Goal: Task Accomplishment & Management: Use online tool/utility

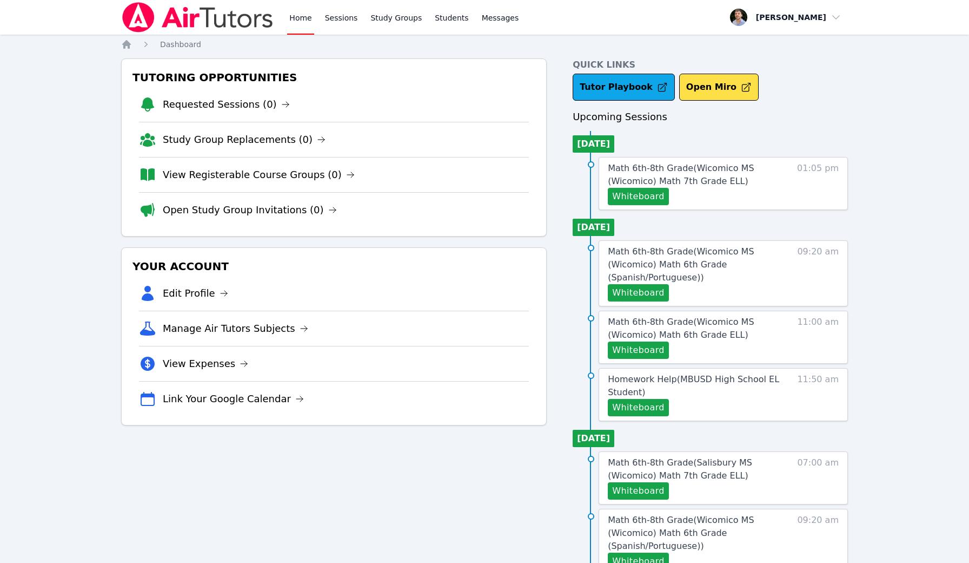
scroll to position [35, 0]
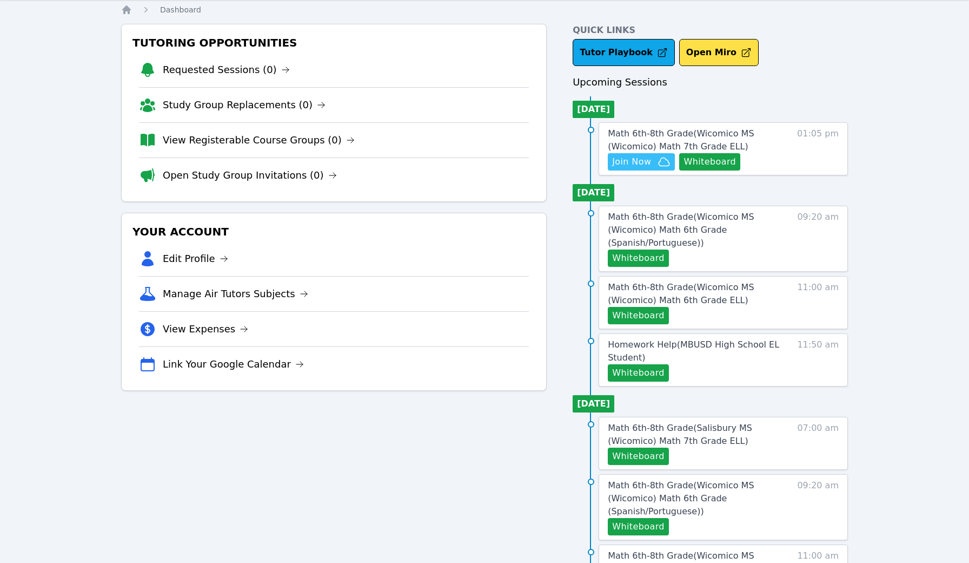
click at [654, 165] on span "Join Now" at bounding box center [641, 161] width 58 height 13
click at [720, 168] on button "Whiteboard" at bounding box center [710, 161] width 61 height 17
click at [801, 145] on div "Math 6th-8th Grade ( Wicomico MS (Wicomico) Math 7th Grade ELL ) Hidden Join No…" at bounding box center [723, 148] width 249 height 53
click at [755, 142] on link "Math 6th-8th Grade ( Wicomico MS (Wicomico) Math 7th Grade ELL )" at bounding box center [694, 140] width 173 height 26
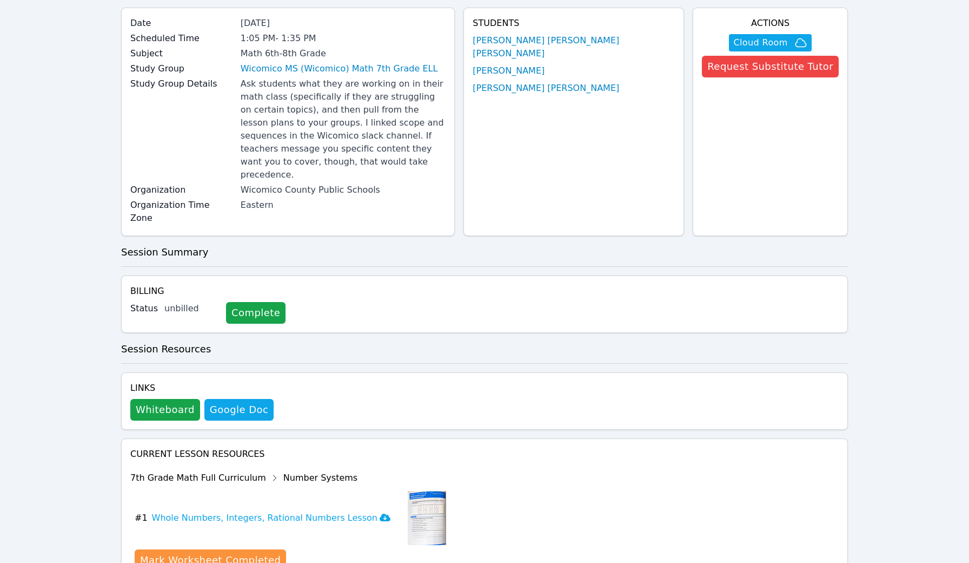
scroll to position [61, 0]
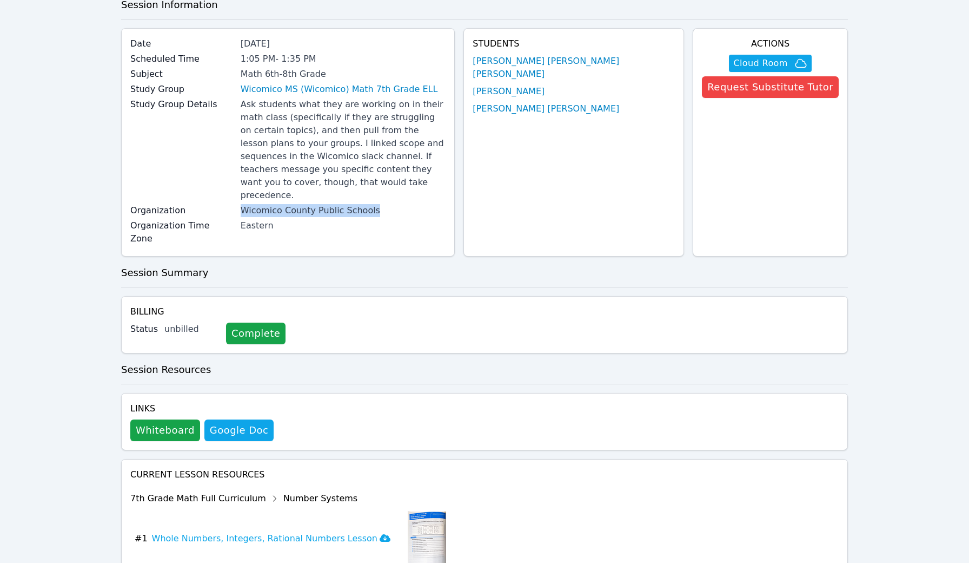
drag, startPoint x: 260, startPoint y: 183, endPoint x: 415, endPoint y: 183, distance: 154.7
click at [415, 204] on div "Organization Wicomico County Public Schools" at bounding box center [287, 211] width 315 height 15
copy div "Wicomico County Public Schools"
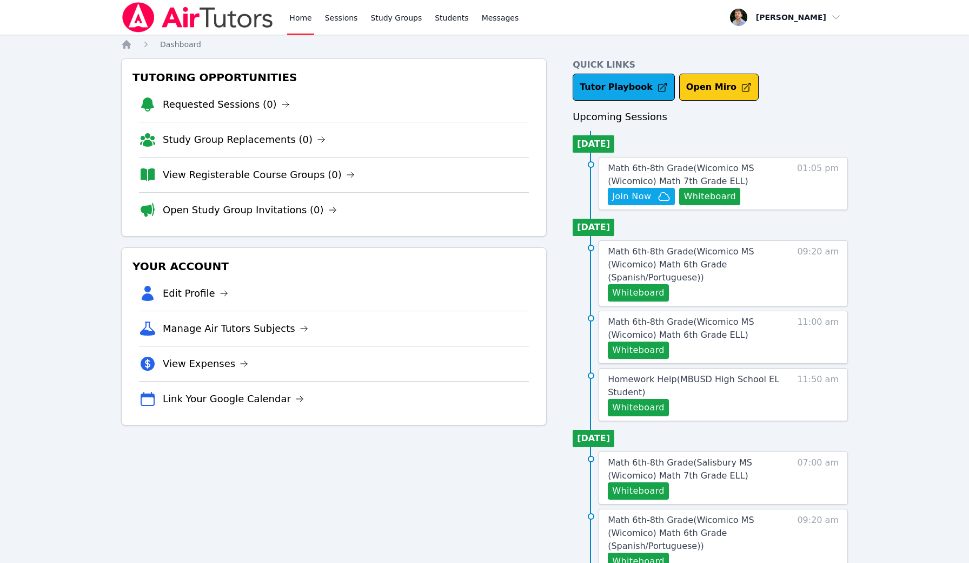
click at [688, 95] on button "Open Miro" at bounding box center [720, 87] width 80 height 27
click at [716, 195] on button "Whiteboard" at bounding box center [710, 196] width 61 height 17
click at [807, 179] on span "01:05 pm" at bounding box center [818, 183] width 42 height 43
click at [723, 171] on span "Math 6th-8th Grade ( Wicomico MS (Wicomico) Math 7th Grade ELL )" at bounding box center [681, 174] width 146 height 23
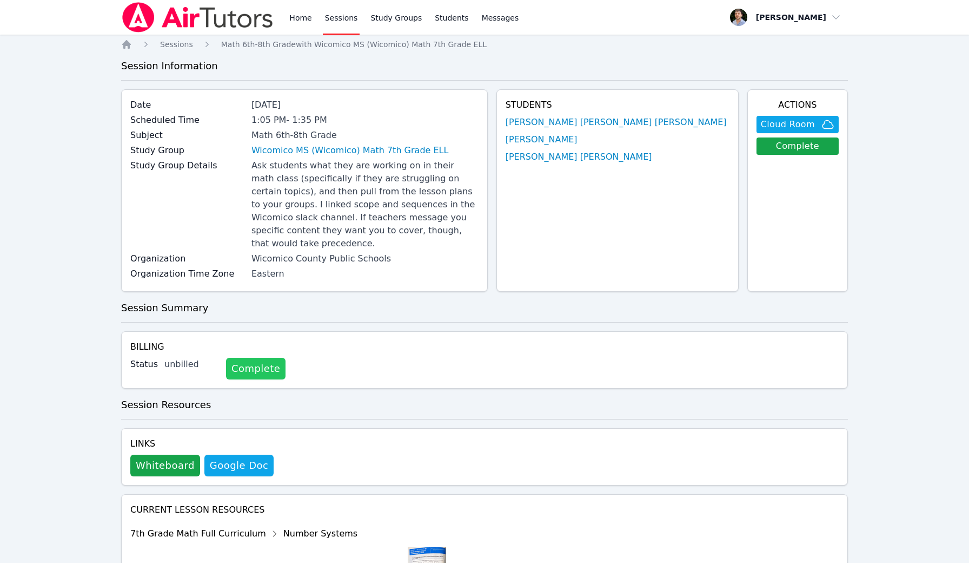
click at [256, 358] on link "Complete" at bounding box center [256, 369] width 60 height 22
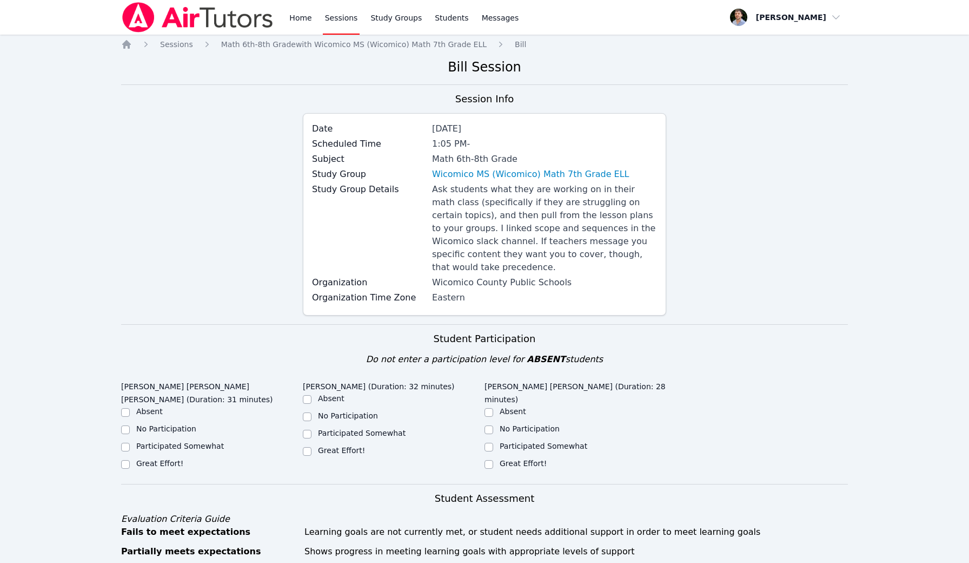
scroll to position [-11, 0]
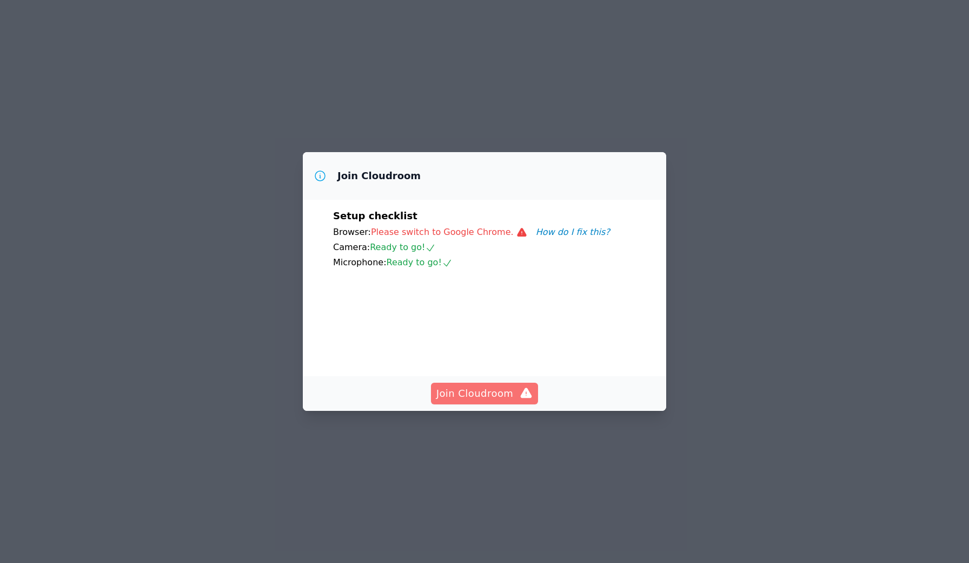
click at [498, 392] on span "Join Cloudroom" at bounding box center [485, 393] width 97 height 15
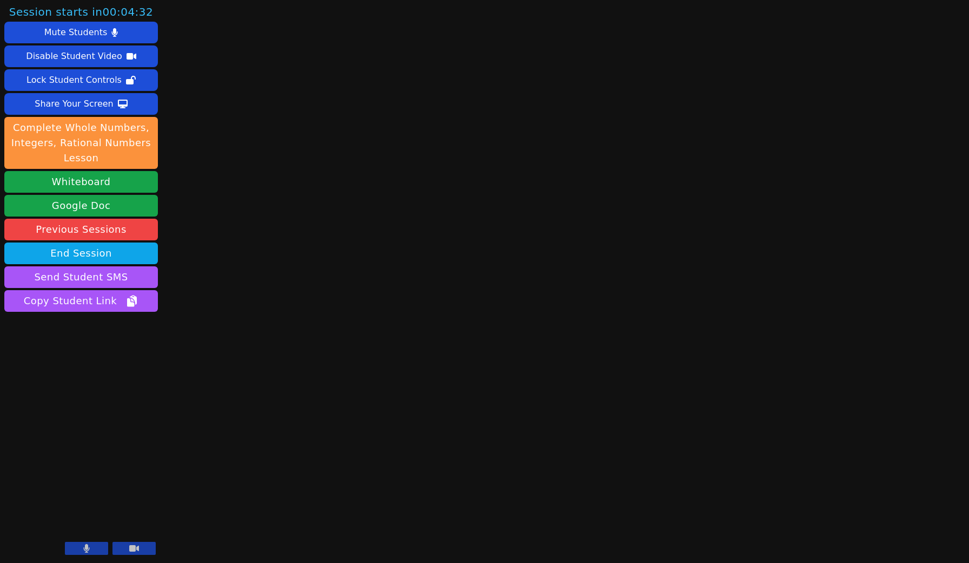
click at [118, 549] on button at bounding box center [134, 548] width 43 height 13
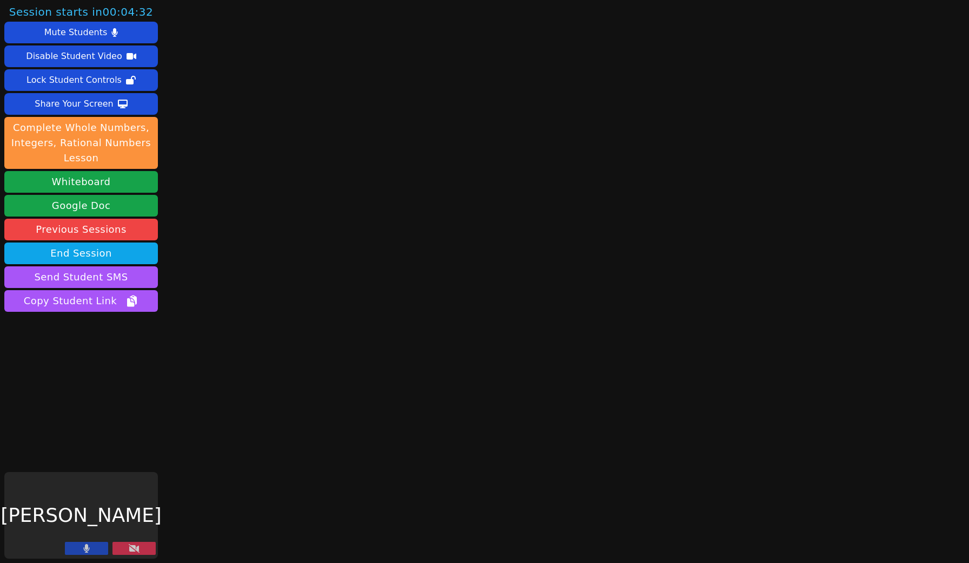
click at [87, 546] on icon at bounding box center [87, 548] width 6 height 9
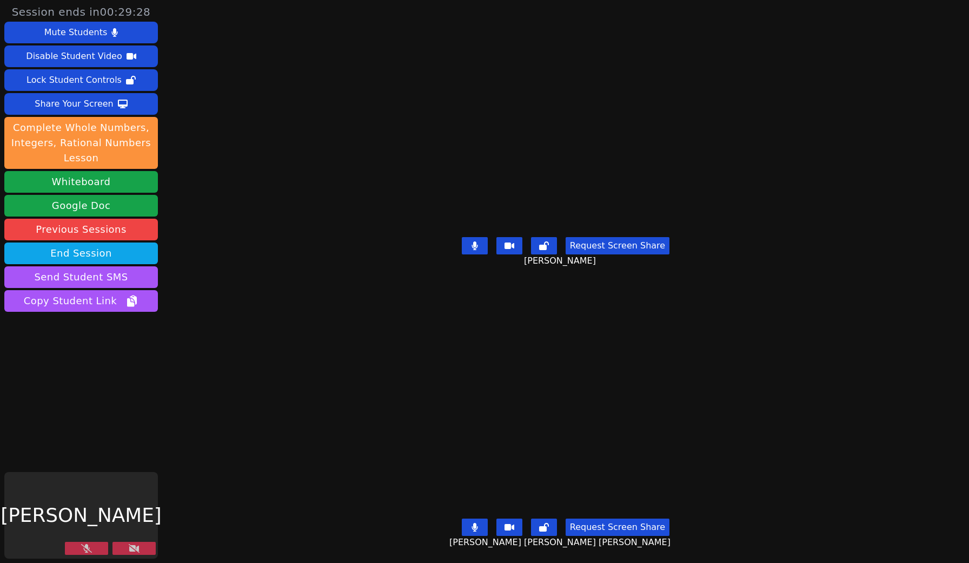
click at [100, 550] on button at bounding box center [86, 548] width 43 height 13
click at [128, 550] on button at bounding box center [134, 548] width 43 height 13
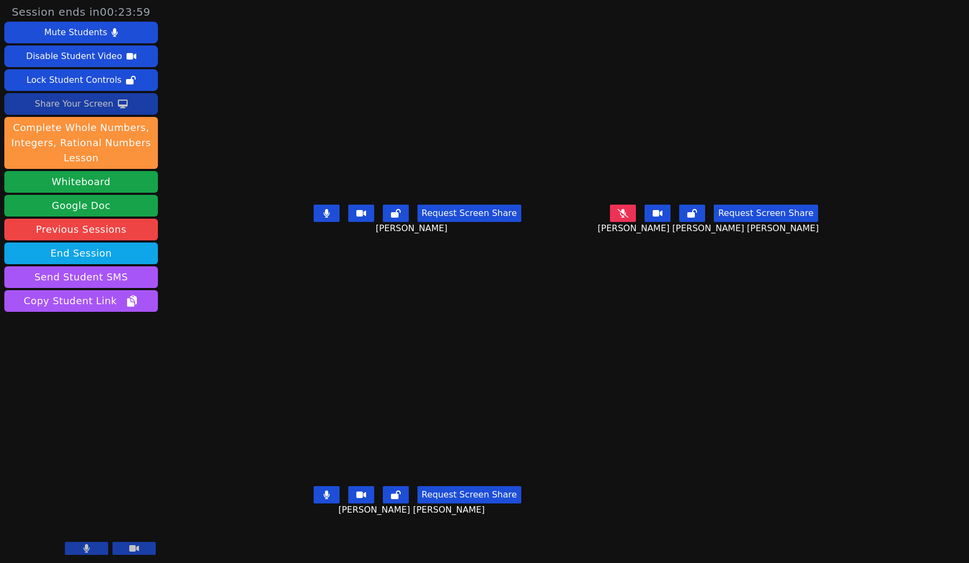
click at [136, 104] on button "Share Your Screen" at bounding box center [81, 104] width 154 height 22
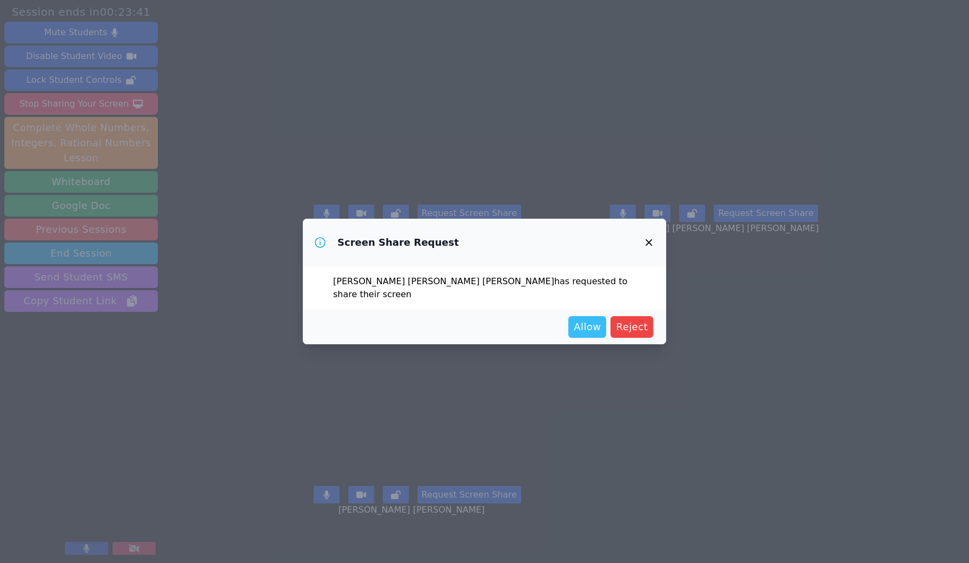
click at [601, 322] on span "Allow" at bounding box center [587, 326] width 27 height 15
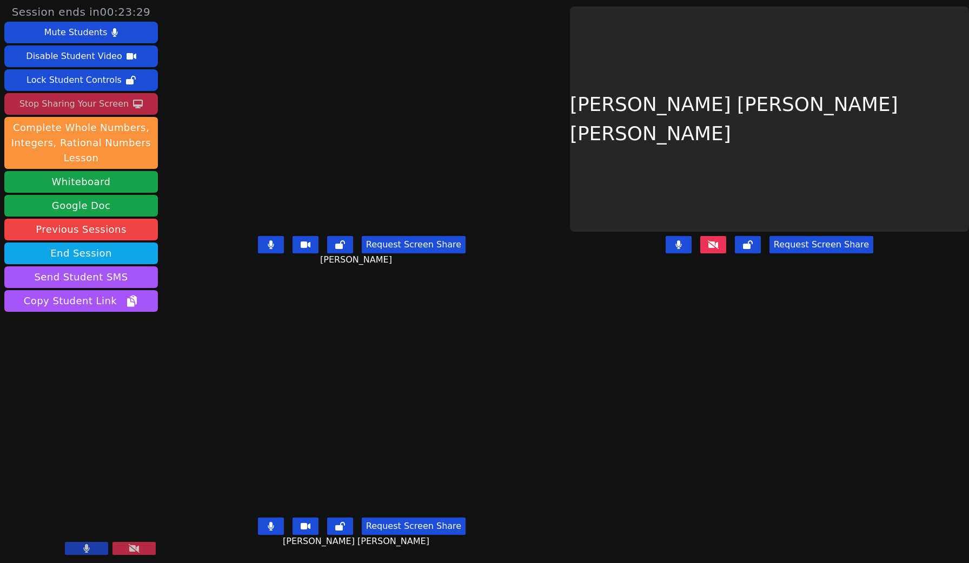
click at [129, 96] on button "Stop Sharing Your Screen" at bounding box center [81, 104] width 154 height 22
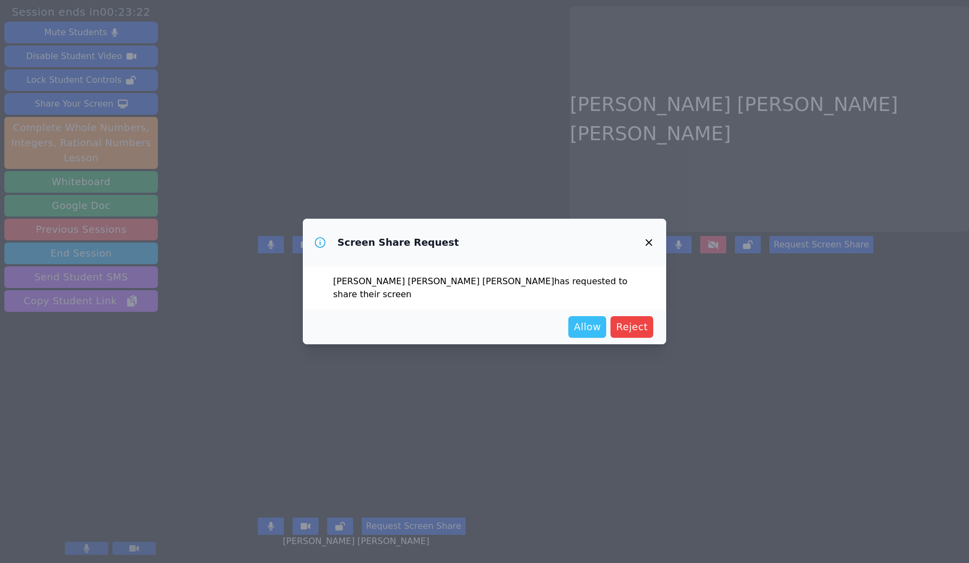
click at [594, 328] on button "Allow" at bounding box center [588, 327] width 38 height 22
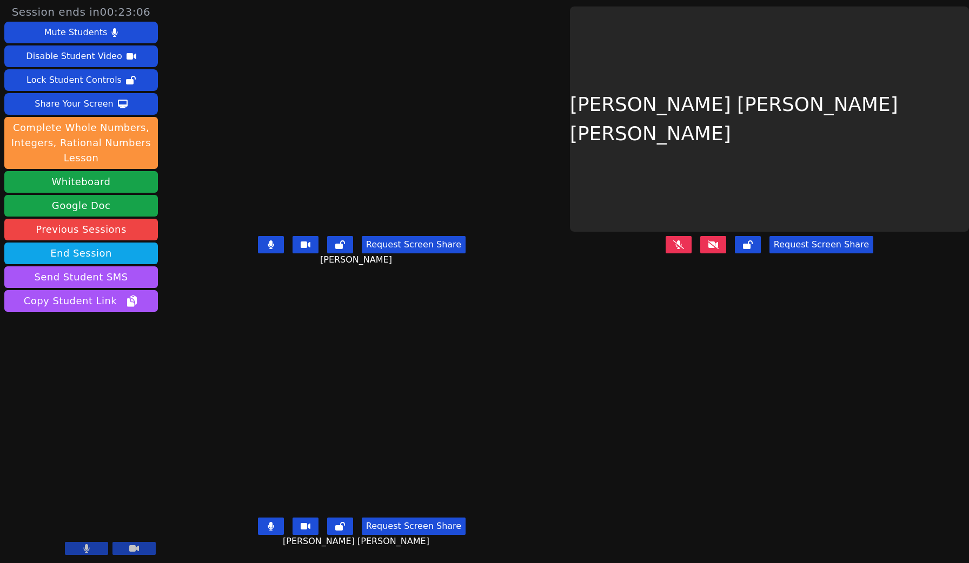
click at [717, 239] on button at bounding box center [714, 244] width 26 height 17
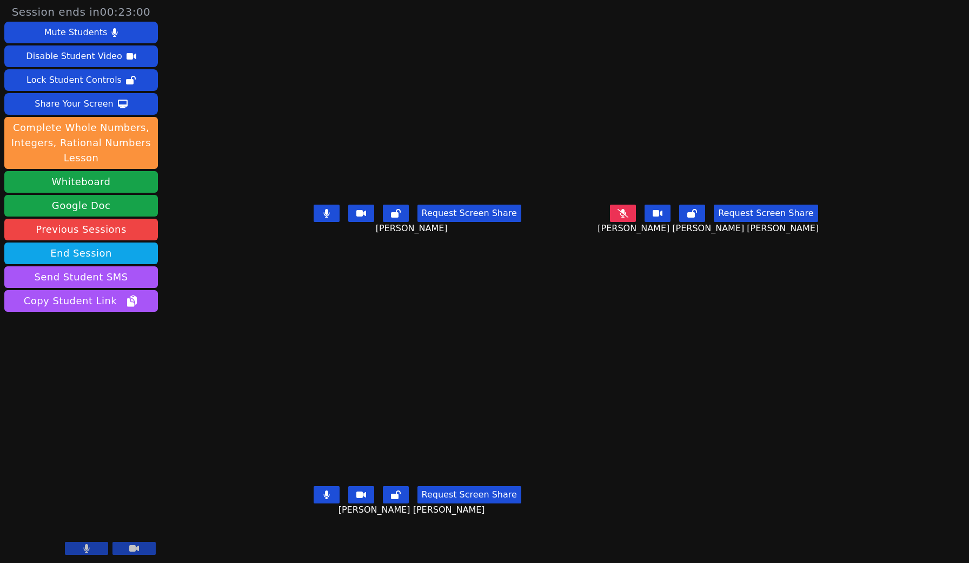
click at [629, 217] on icon at bounding box center [623, 213] width 11 height 9
click at [113, 110] on button "Share Your Screen" at bounding box center [81, 104] width 154 height 22
click at [100, 112] on div "Stop Sharing Your Screen" at bounding box center [73, 103] width 109 height 17
click at [91, 100] on div "Share Your Screen" at bounding box center [74, 103] width 79 height 17
click at [108, 103] on div "Stop Sharing Your Screen" at bounding box center [73, 103] width 109 height 17
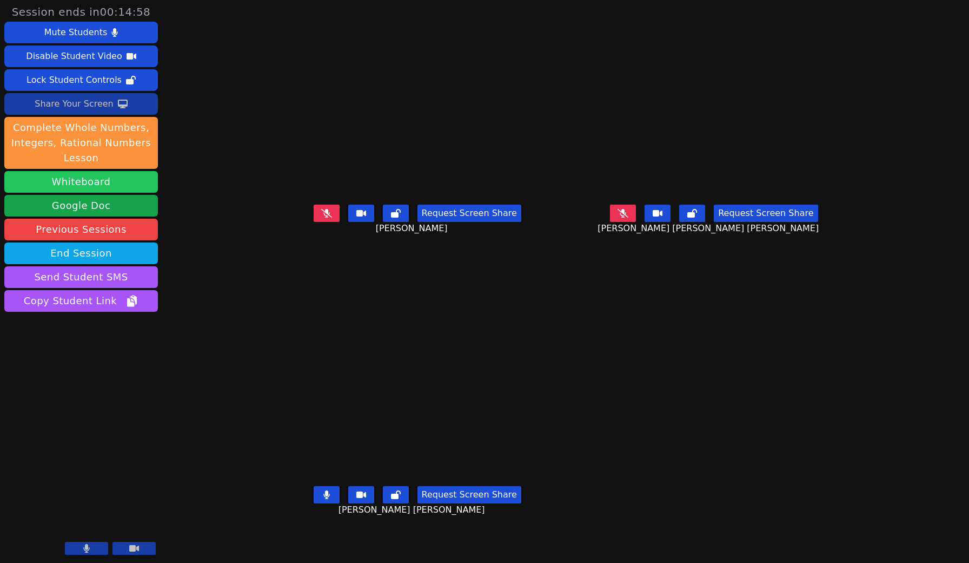
click at [115, 183] on button "Whiteboard" at bounding box center [81, 182] width 154 height 22
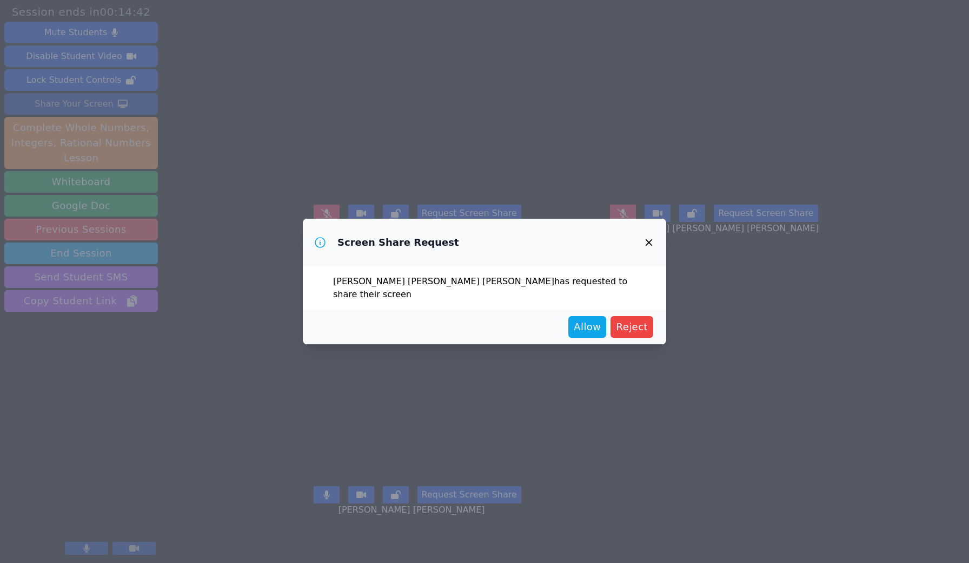
click at [648, 243] on icon "button" at bounding box center [649, 242] width 13 height 13
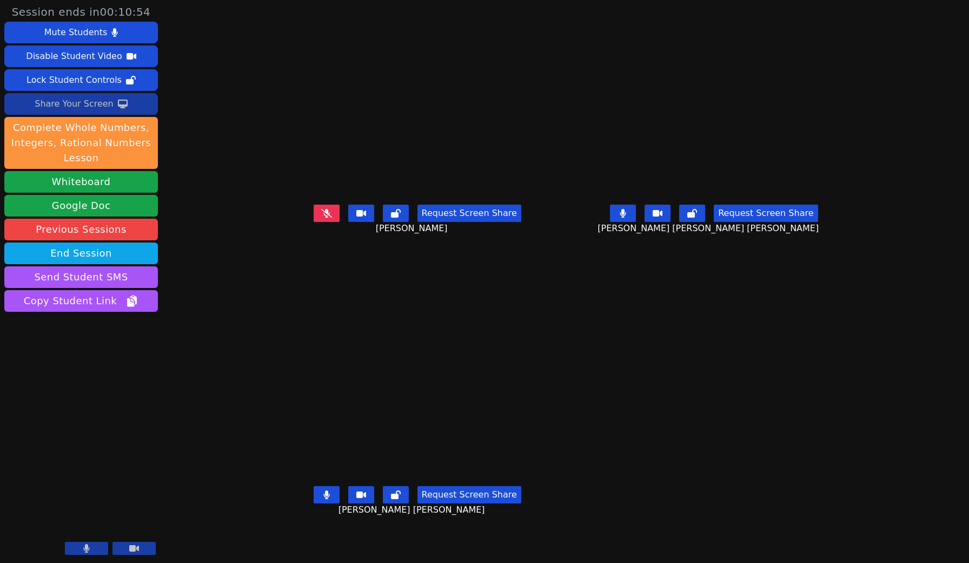
click at [78, 10] on span "Session ends in 00:10:54" at bounding box center [81, 11] width 139 height 15
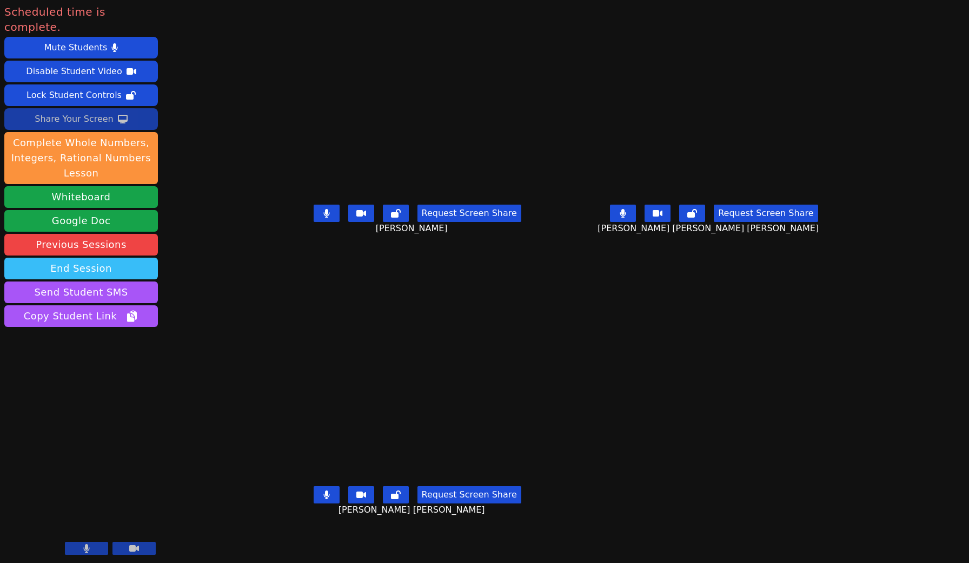
click at [105, 258] on button "End Session" at bounding box center [81, 269] width 154 height 22
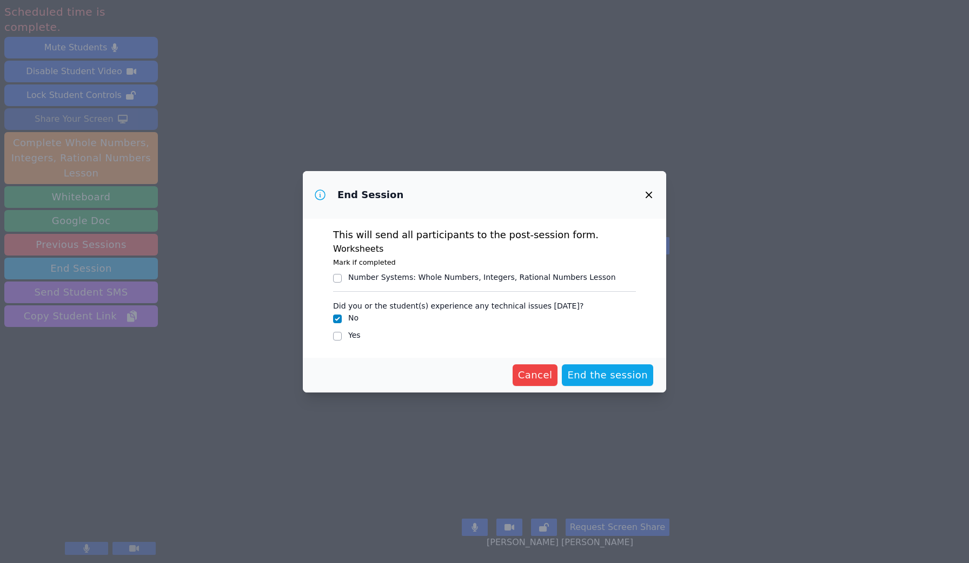
click at [446, 275] on div "Number Systems : Whole Numbers, Integers, Rational Numbers Lesson" at bounding box center [482, 277] width 268 height 11
click at [342, 275] on input "Number Systems : Whole Numbers, Integers, Rational Numbers Lesson" at bounding box center [337, 278] width 9 height 9
click at [446, 275] on div "Number Systems : Whole Numbers, Integers, Rational Numbers Lesson" at bounding box center [482, 277] width 268 height 11
click at [342, 275] on input "Number Systems : Whole Numbers, Integers, Rational Numbers Lesson" at bounding box center [337, 278] width 9 height 9
checkbox input "false"
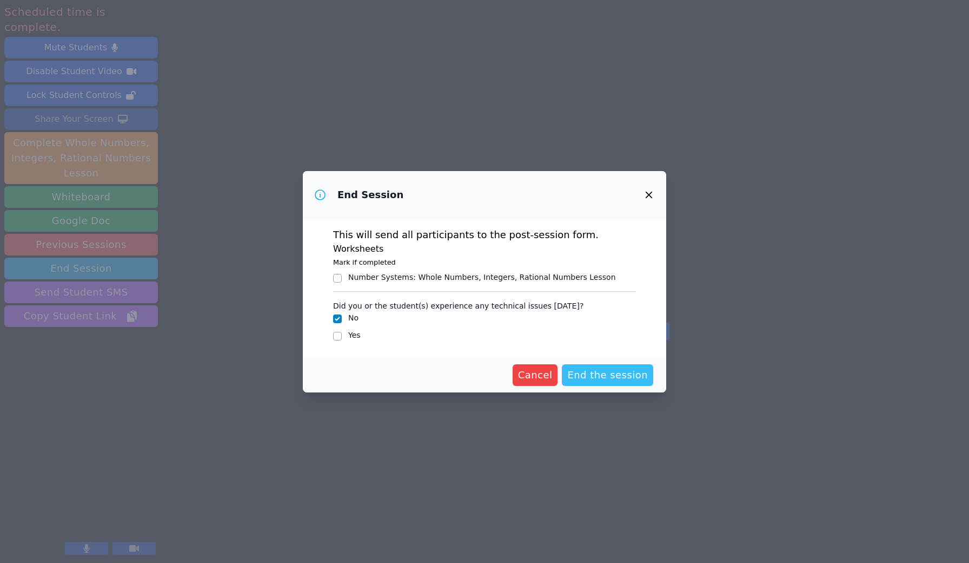
click at [624, 365] on button "End the session" at bounding box center [607, 375] width 91 height 22
